Goal: Information Seeking & Learning: Learn about a topic

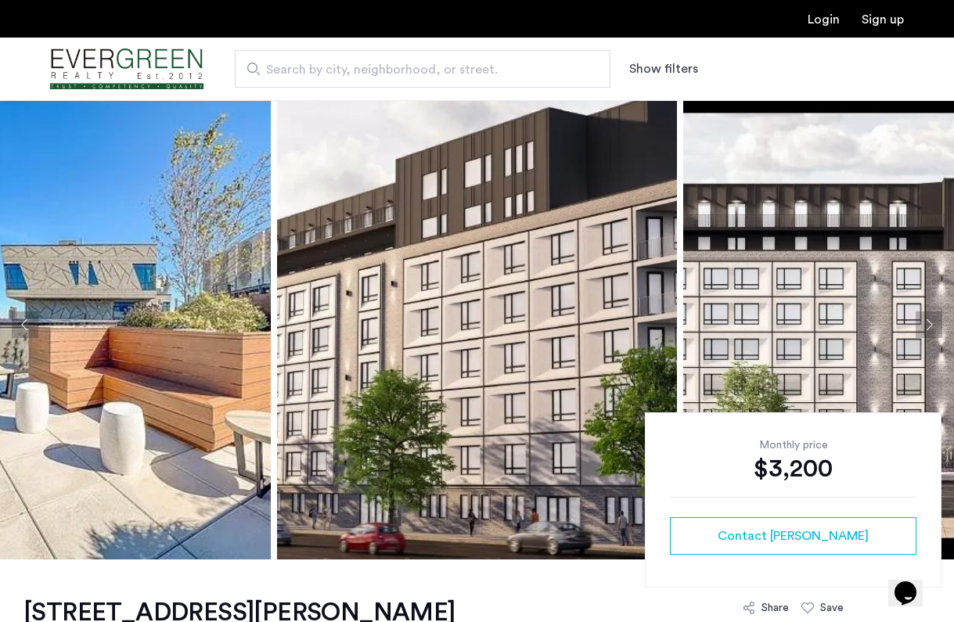
scroll to position [7, 0]
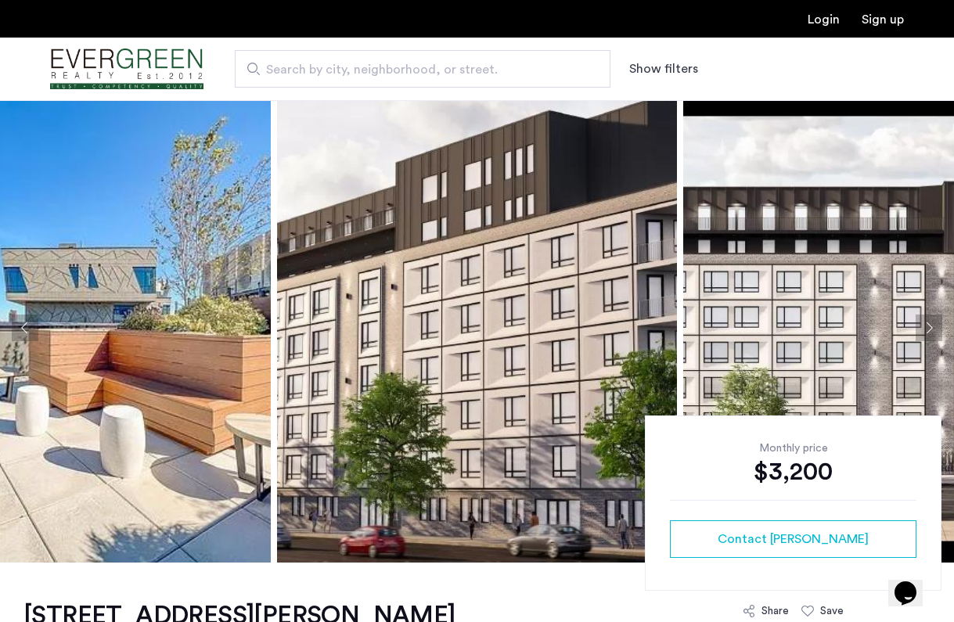
click at [176, 288] on img at bounding box center [71, 328] width 400 height 470
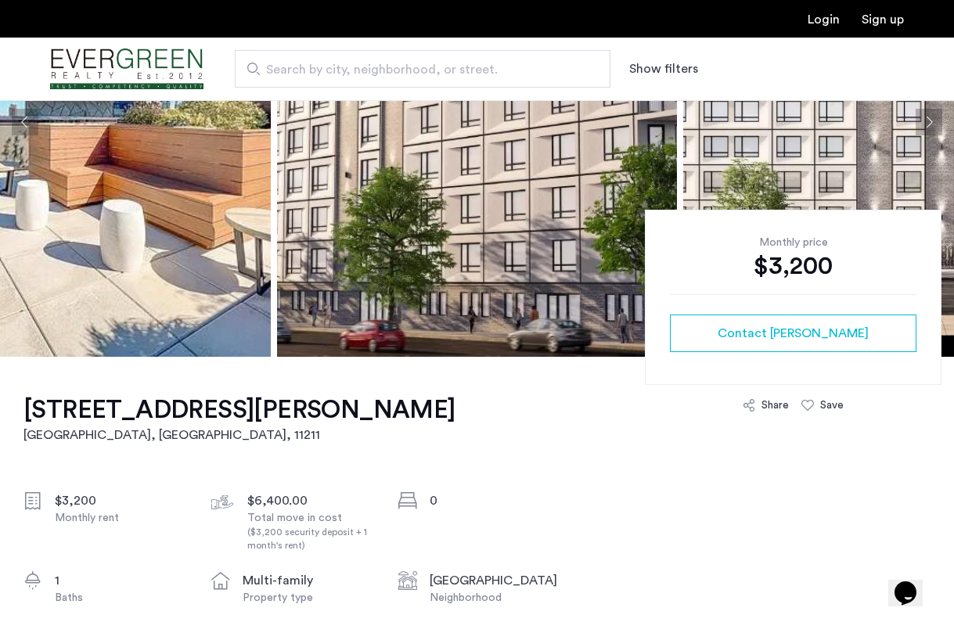
click at [928, 125] on button "Next apartment" at bounding box center [929, 122] width 27 height 27
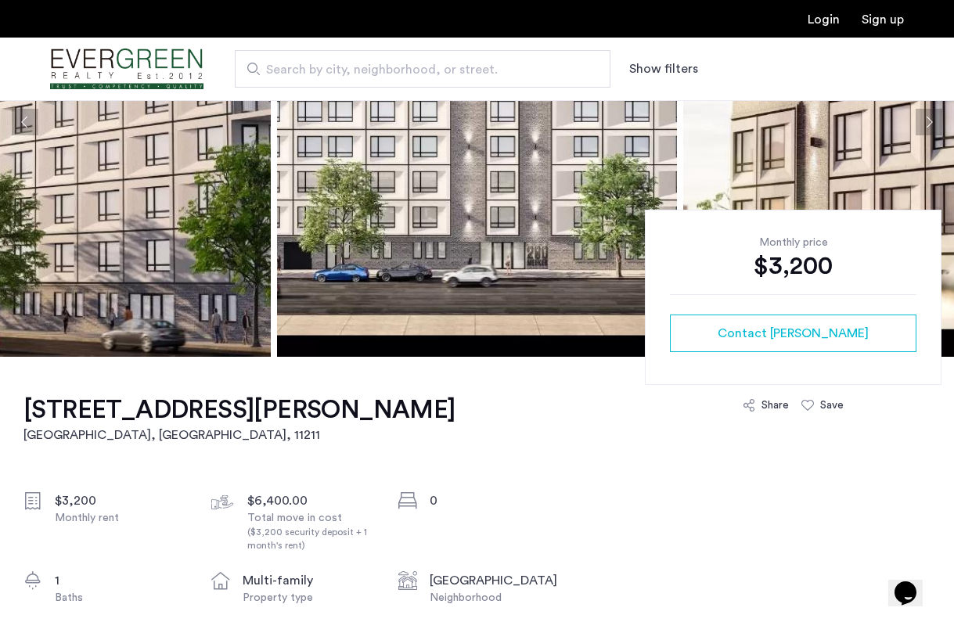
click at [928, 125] on button "Next apartment" at bounding box center [929, 122] width 27 height 27
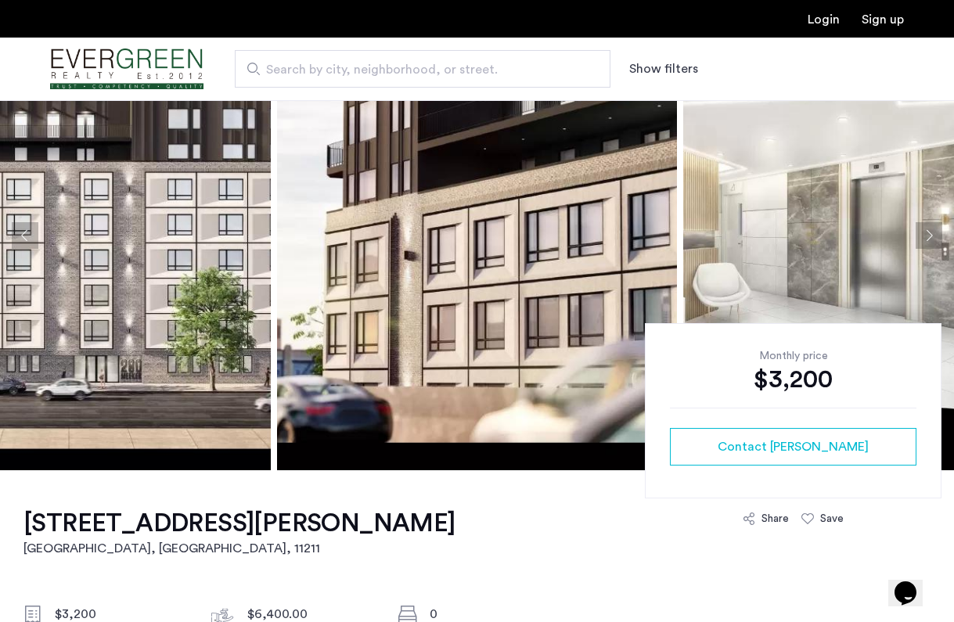
scroll to position [77, 0]
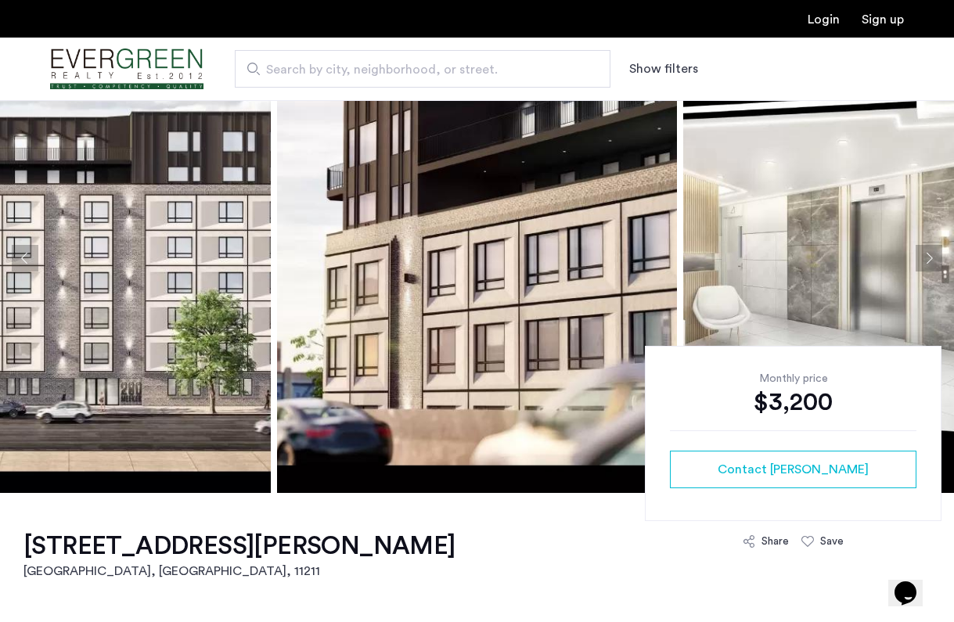
click at [935, 265] on button "Next apartment" at bounding box center [929, 258] width 27 height 27
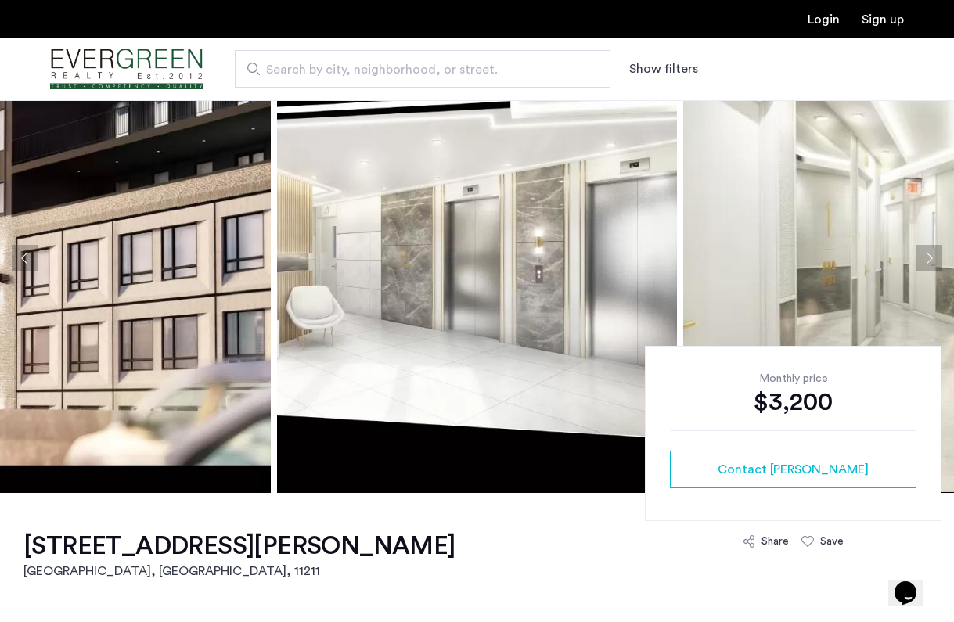
click at [935, 265] on button "Next apartment" at bounding box center [929, 258] width 27 height 27
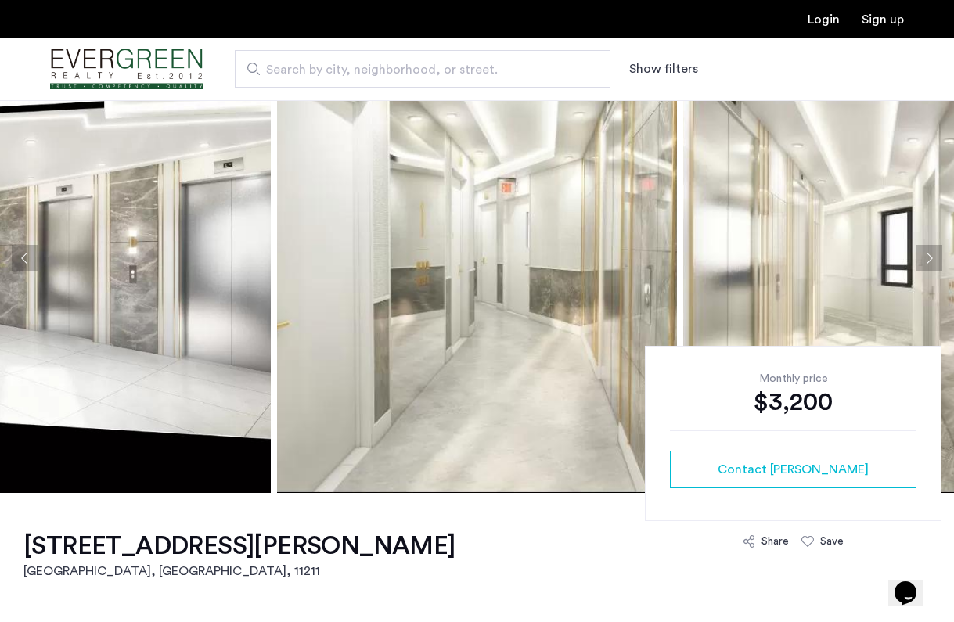
click at [935, 265] on button "Next apartment" at bounding box center [929, 258] width 27 height 27
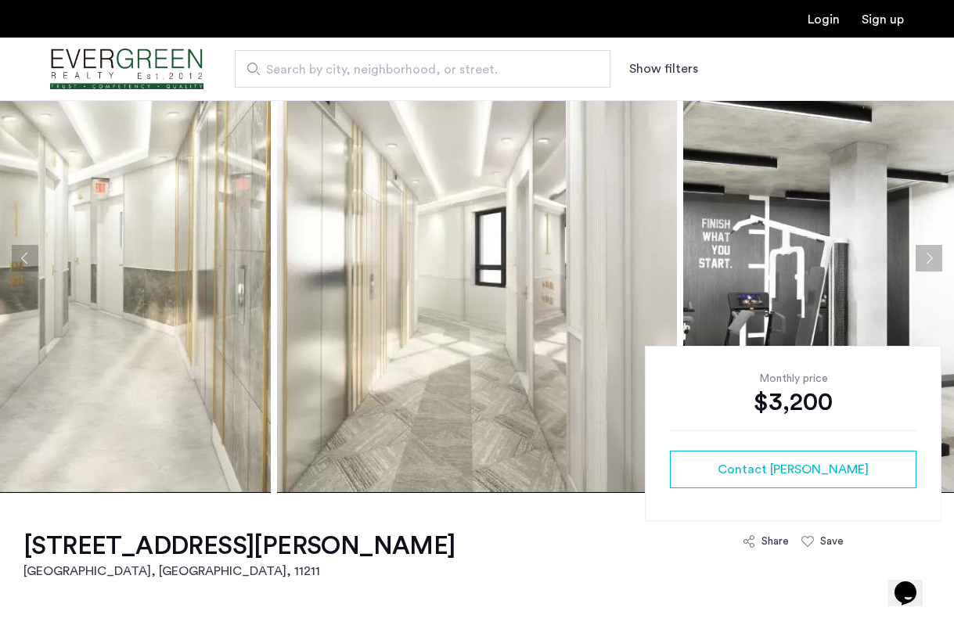
click at [934, 263] on button "Next apartment" at bounding box center [929, 258] width 27 height 27
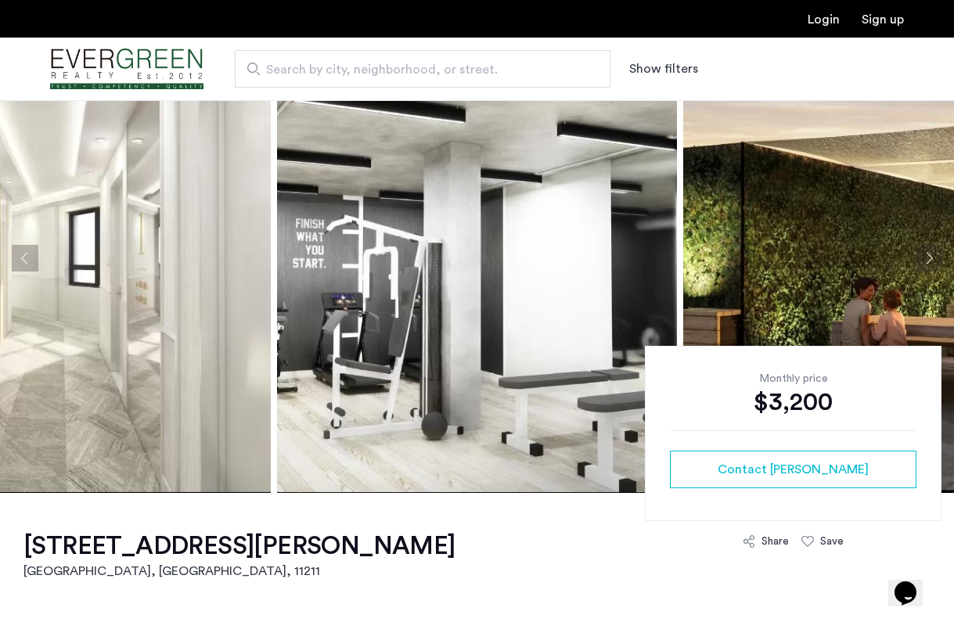
click at [934, 263] on button "Next apartment" at bounding box center [929, 258] width 27 height 27
click at [928, 256] on button "Next apartment" at bounding box center [929, 258] width 27 height 27
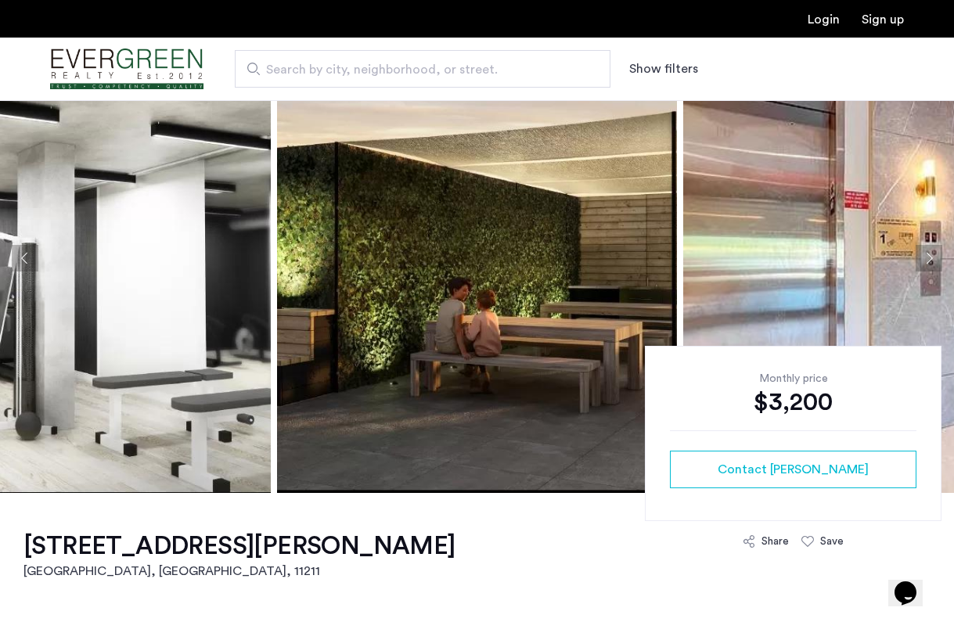
click at [928, 256] on button "Next apartment" at bounding box center [929, 258] width 27 height 27
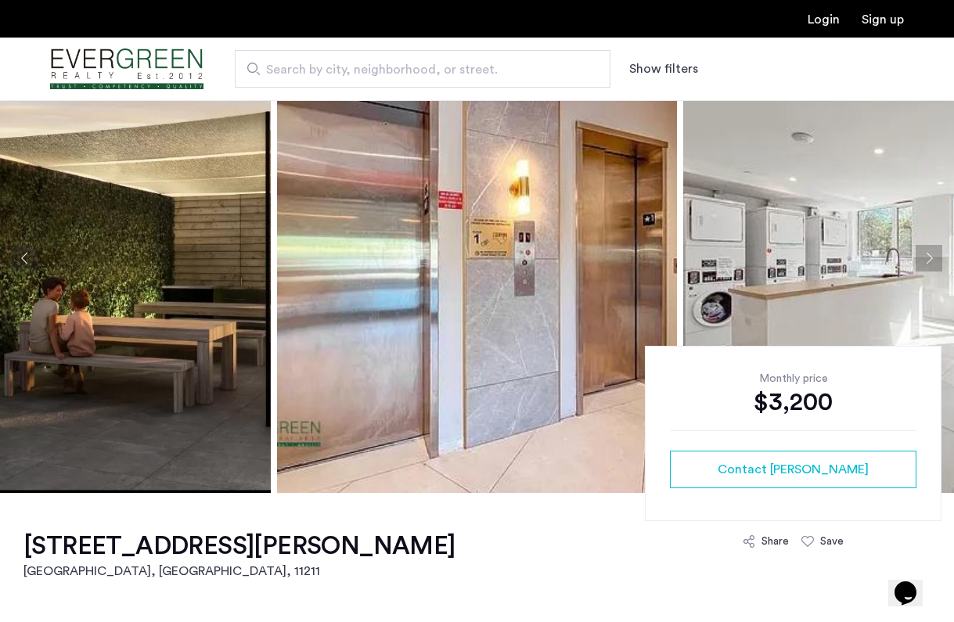
click at [928, 256] on button "Next apartment" at bounding box center [929, 258] width 27 height 27
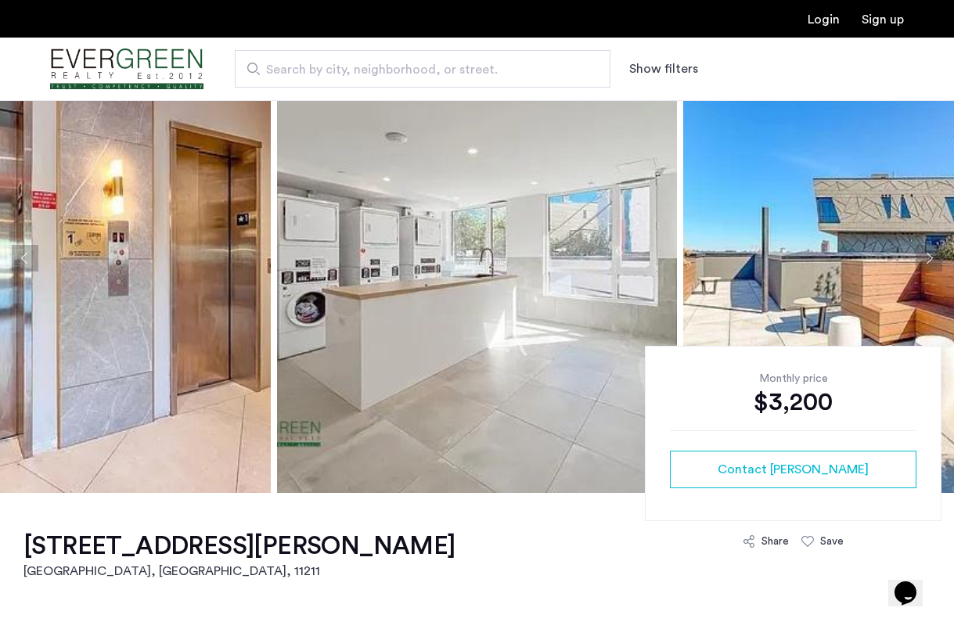
click at [928, 256] on button "Next apartment" at bounding box center [929, 258] width 27 height 27
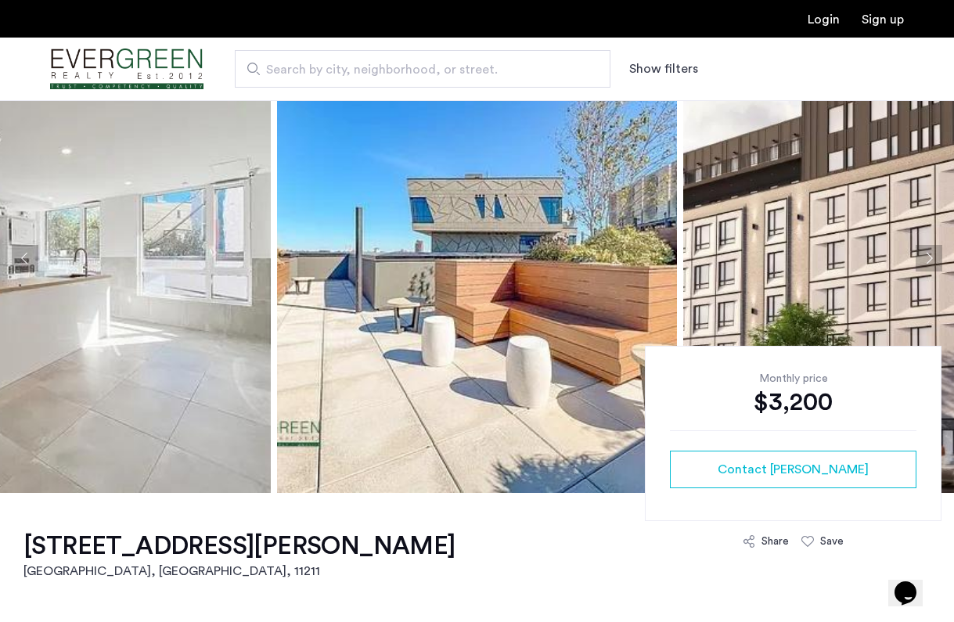
click at [928, 256] on button "Next apartment" at bounding box center [929, 258] width 27 height 27
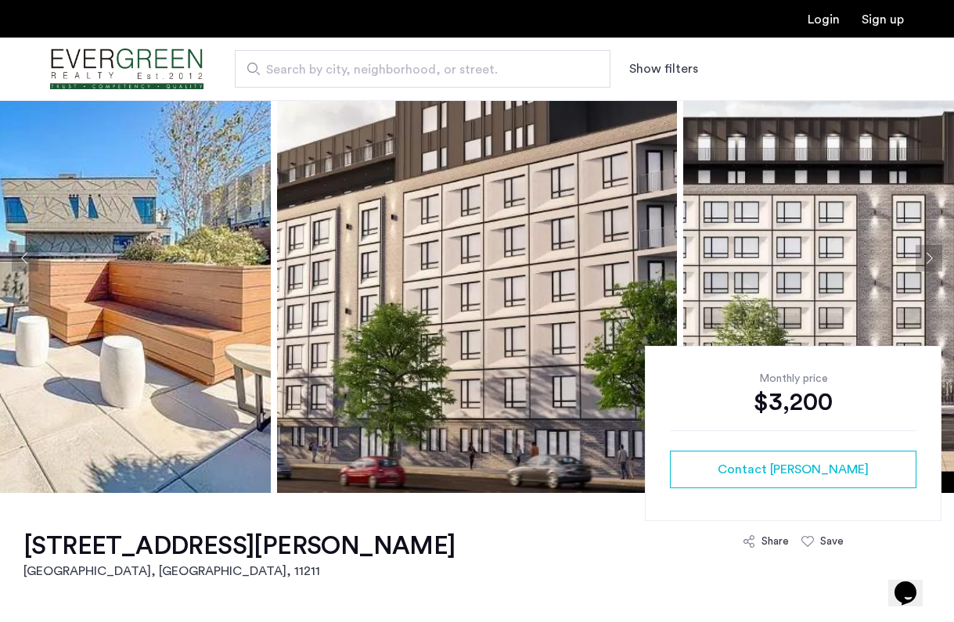
click at [928, 256] on button "Next apartment" at bounding box center [929, 258] width 27 height 27
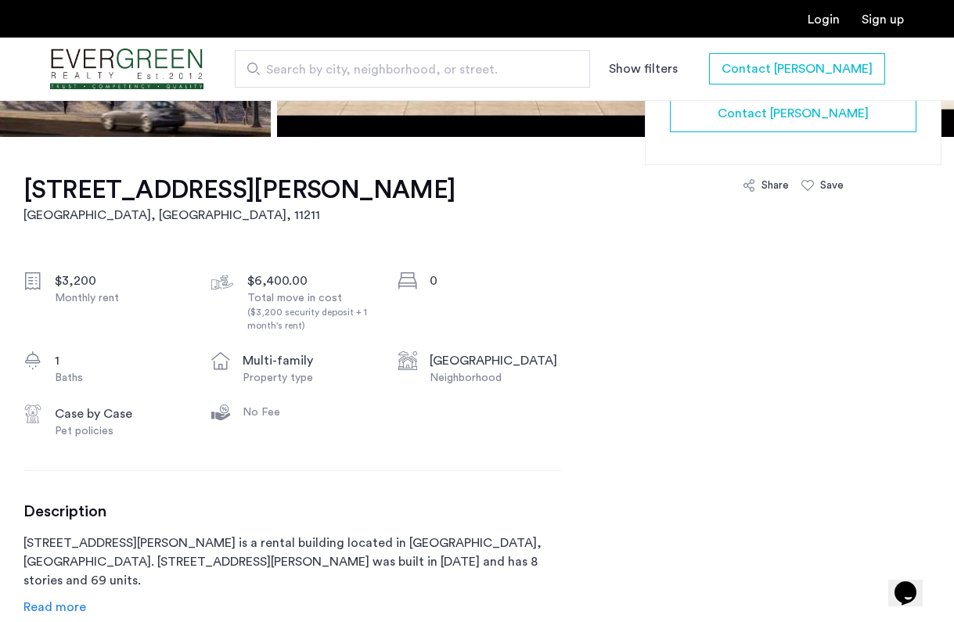
scroll to position [431, 0]
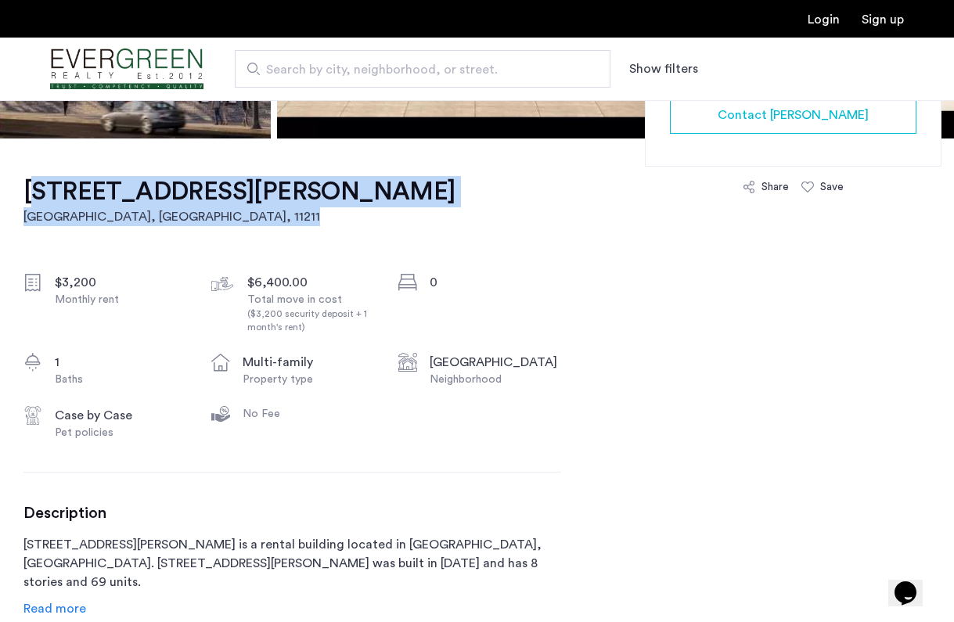
drag, startPoint x: 406, startPoint y: 205, endPoint x: 24, endPoint y: 198, distance: 382.1
click at [24, 198] on div "280 Meeker Avenue, Unit 601 Brooklyn, NY , 11211 $3,200 Monthly rent $6,400.00 …" at bounding box center [292, 630] width 538 height 983
click at [126, 200] on h1 "280 Meeker Avenue, Unit 601" at bounding box center [239, 191] width 432 height 31
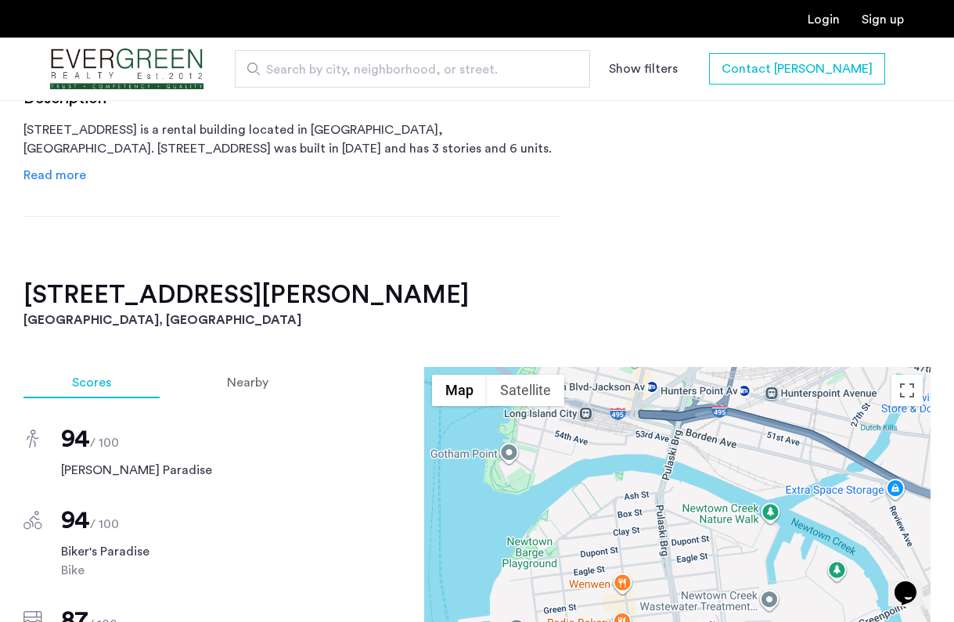
scroll to position [845, 0]
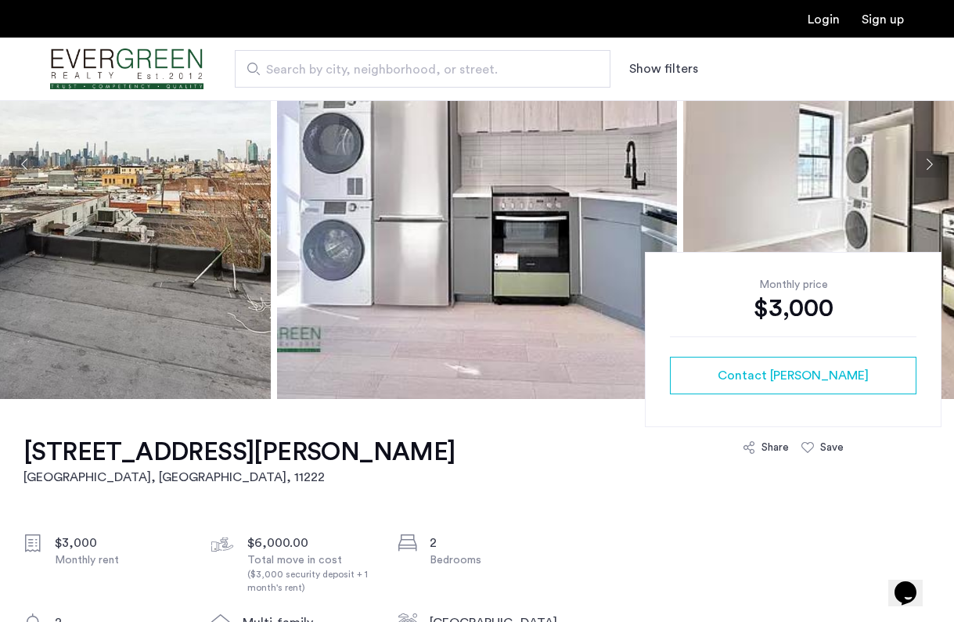
scroll to position [169, 0]
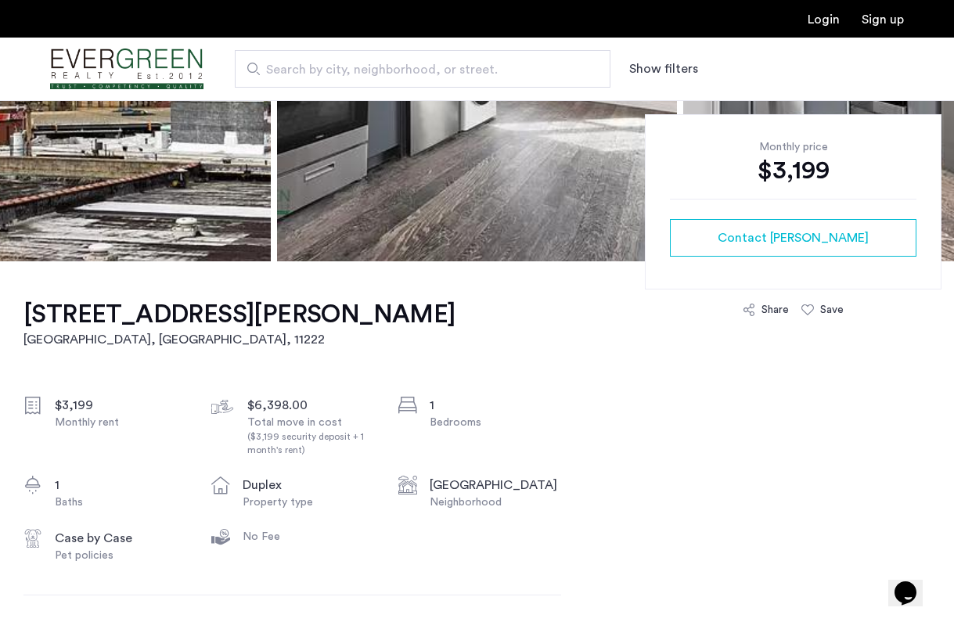
scroll to position [307, 0]
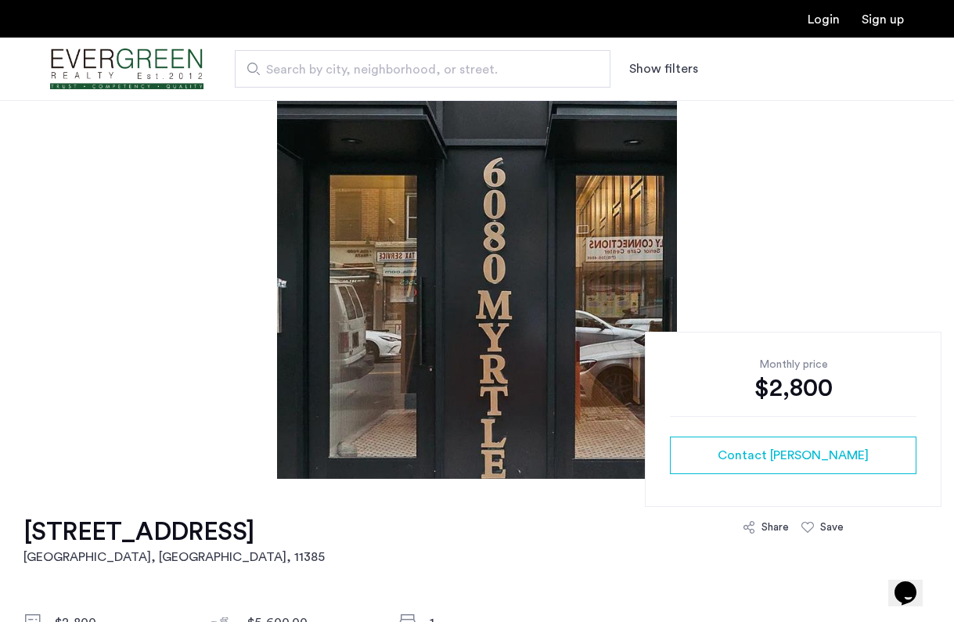
scroll to position [88, 0]
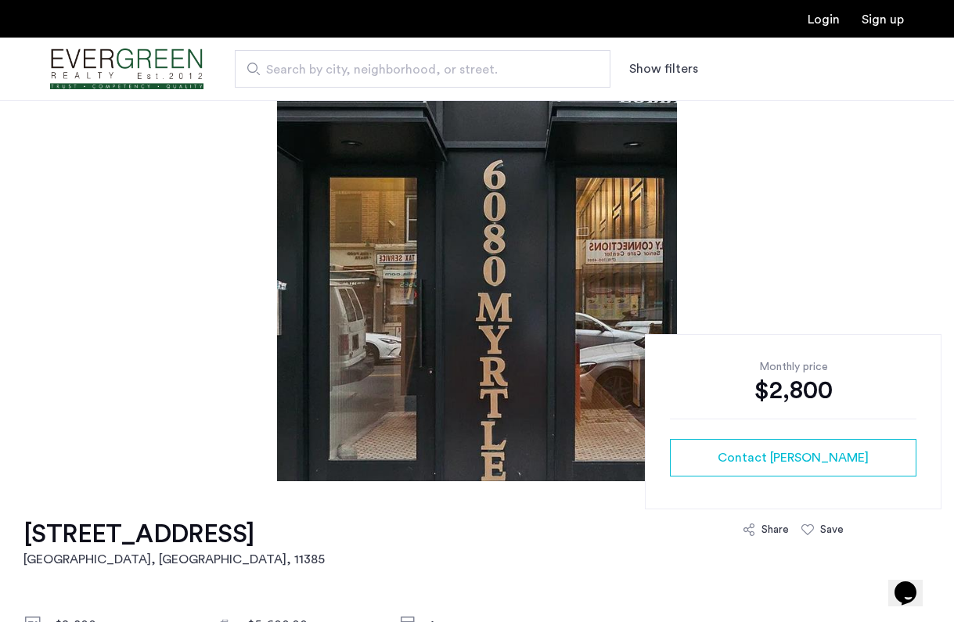
click at [654, 248] on img at bounding box center [477, 247] width 400 height 470
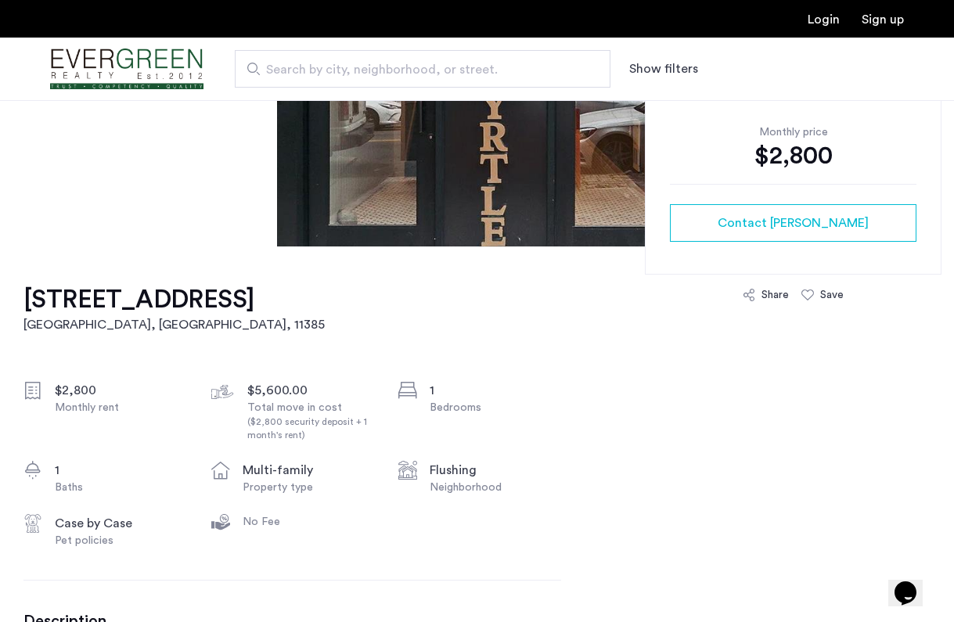
scroll to position [333, 0]
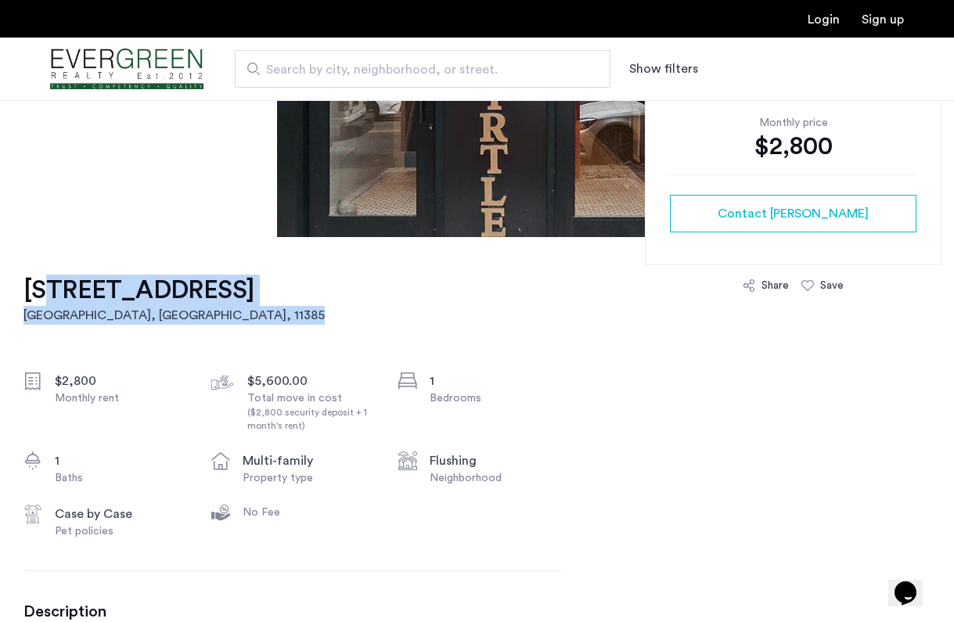
drag, startPoint x: 456, startPoint y: 299, endPoint x: 44, endPoint y: 294, distance: 412.6
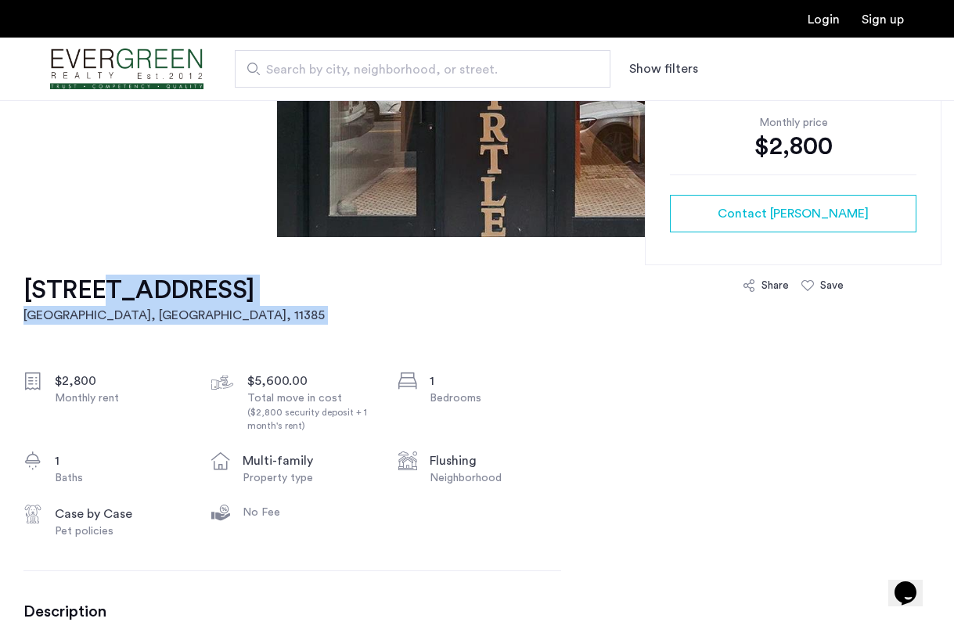
drag, startPoint x: 416, startPoint y: 283, endPoint x: 84, endPoint y: 298, distance: 333.1
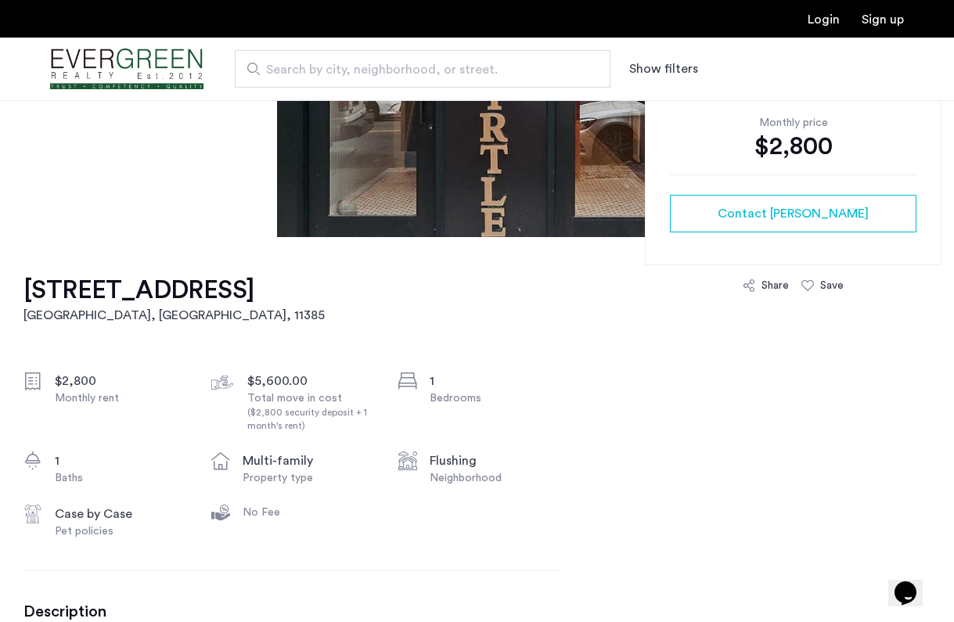
drag, startPoint x: 13, startPoint y: 275, endPoint x: 249, endPoint y: 301, distance: 237.8
copy h1 "[STREET_ADDRESS]"
